Goal: Navigation & Orientation: Find specific page/section

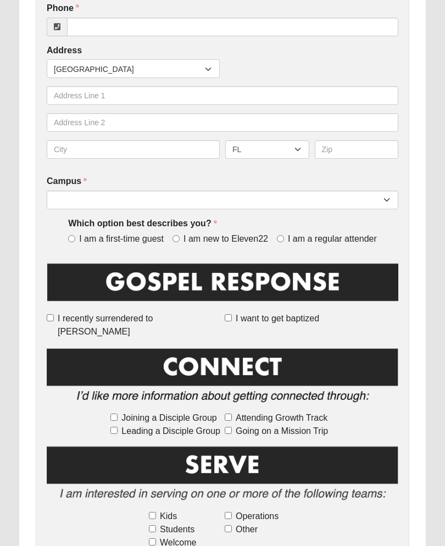
scroll to position [324, 0]
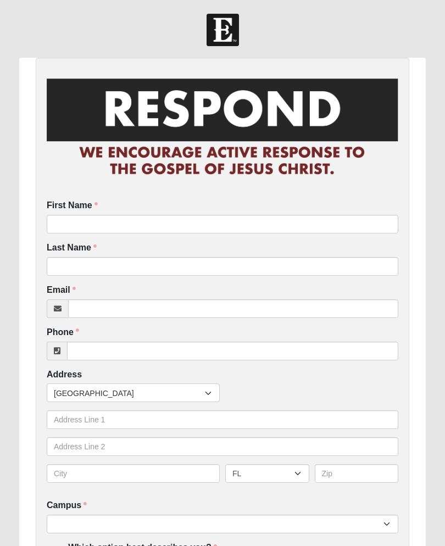
scroll to position [596, 0]
